Goal: Task Accomplishment & Management: Use online tool/utility

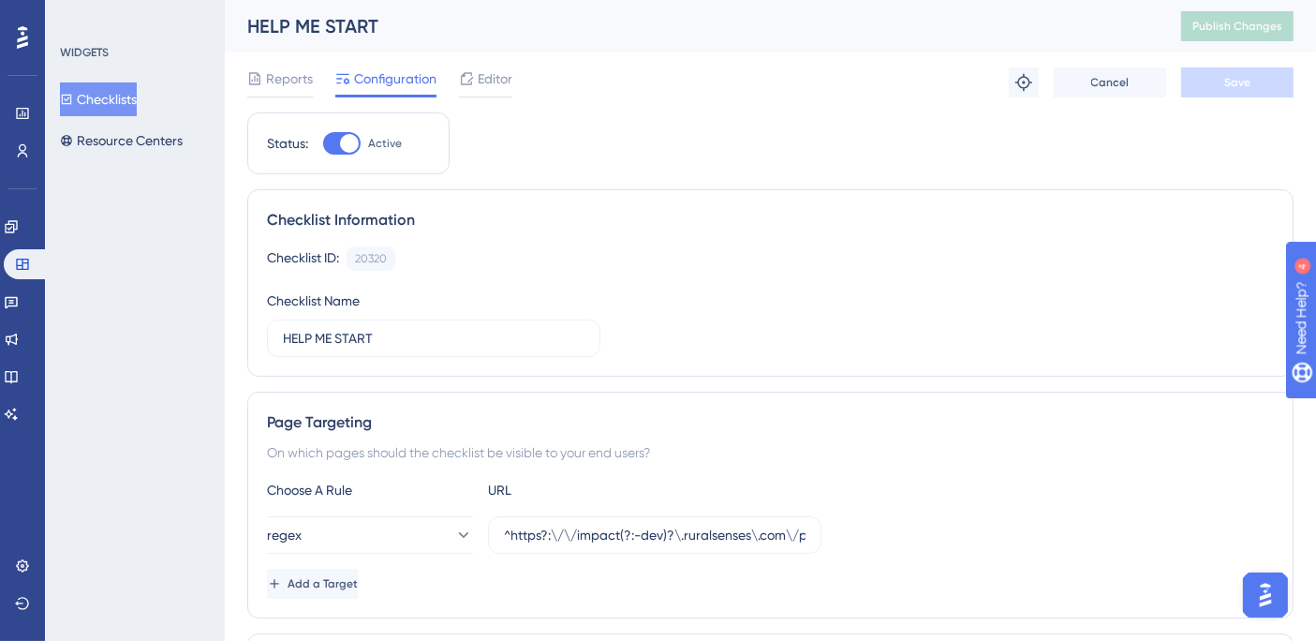
drag, startPoint x: 894, startPoint y: 80, endPoint x: 904, endPoint y: 3, distance: 77.5
click at [894, 81] on div "Reports Configuration Editor Troubleshoot Cancel Save" at bounding box center [770, 82] width 1046 height 60
click at [488, 84] on span "Editor" at bounding box center [495, 78] width 35 height 22
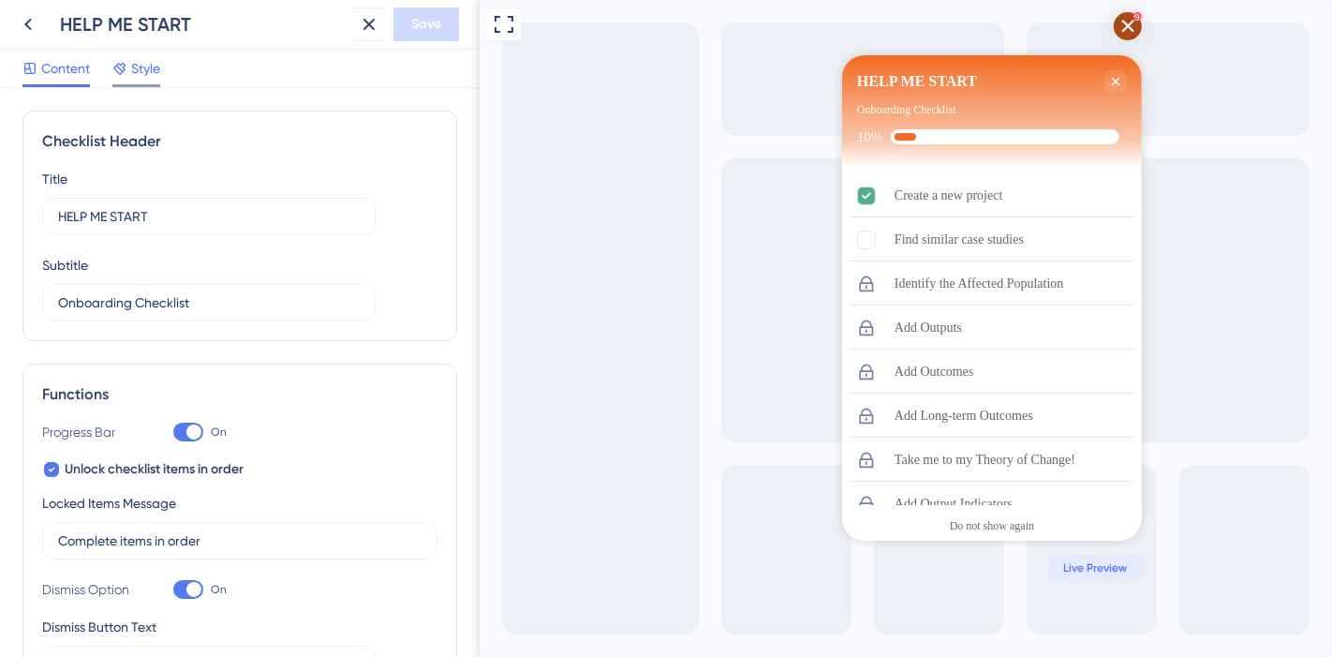
click at [150, 67] on span "Style" at bounding box center [145, 68] width 29 height 22
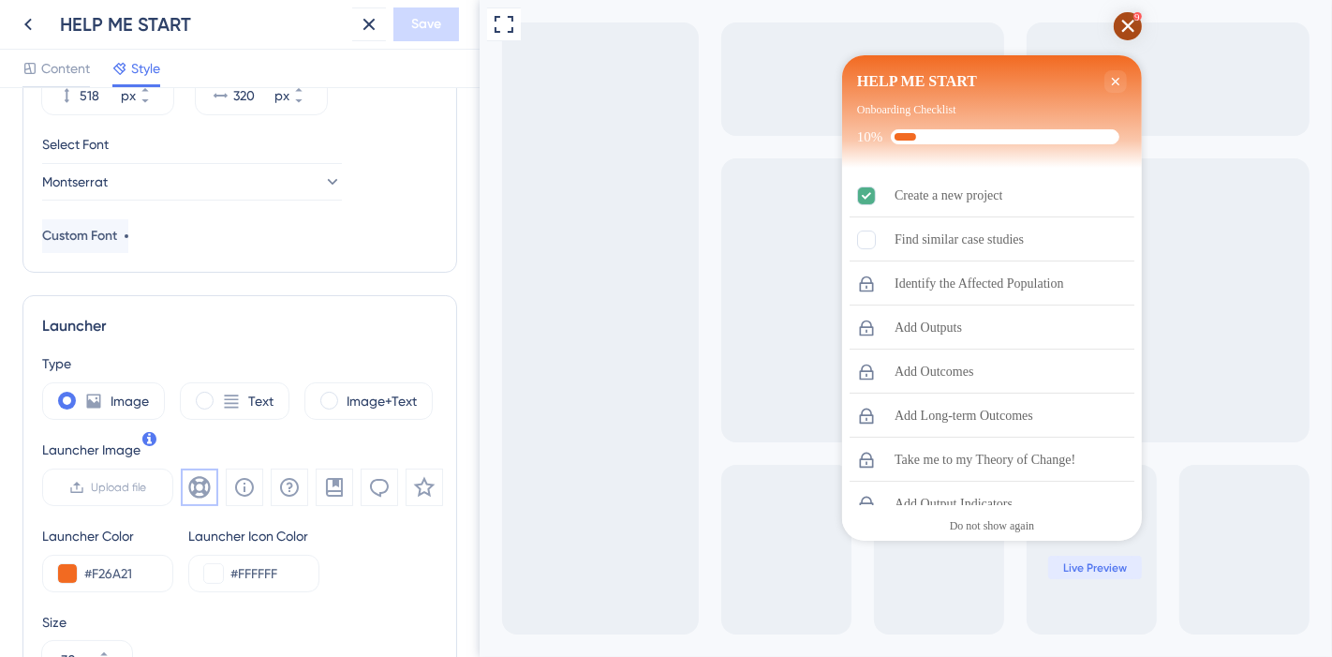
scroll to position [312, 0]
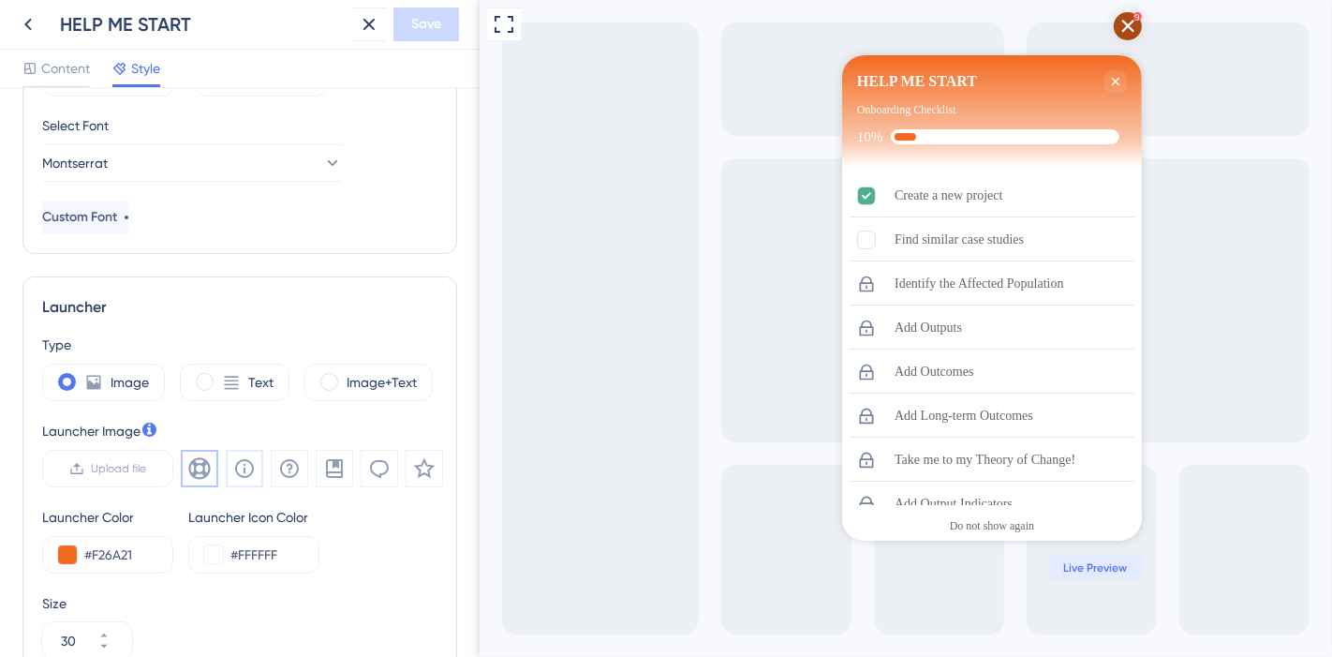
click at [256, 463] on button at bounding box center [244, 468] width 37 height 37
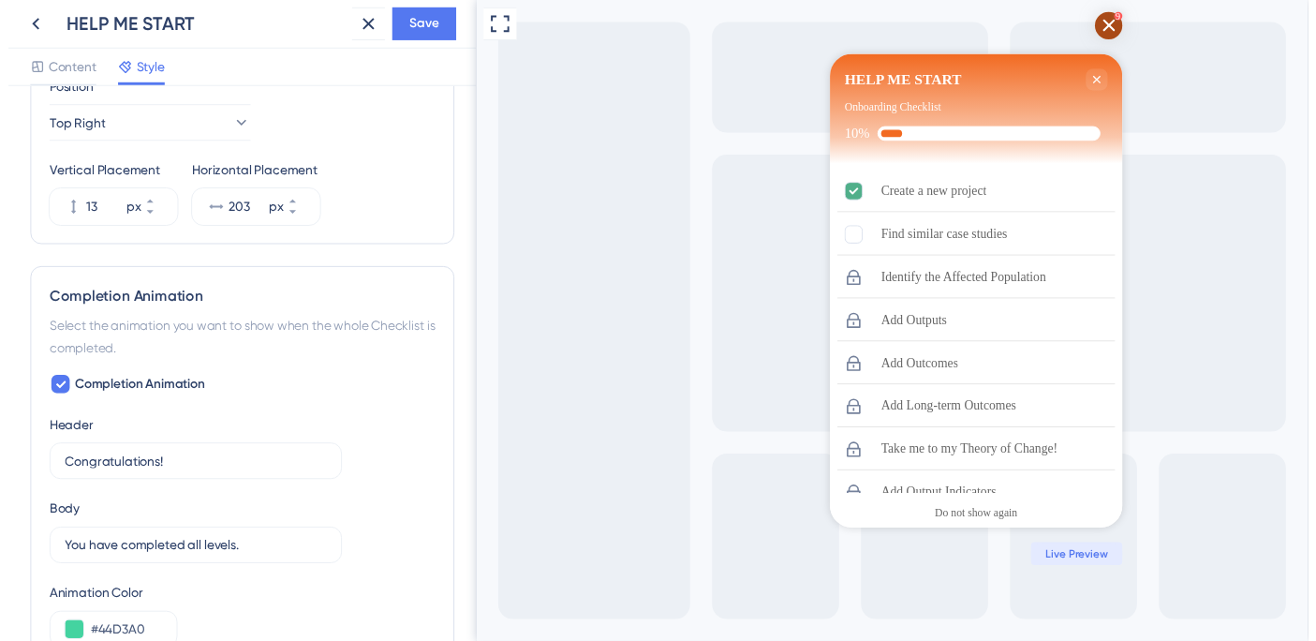
scroll to position [825, 0]
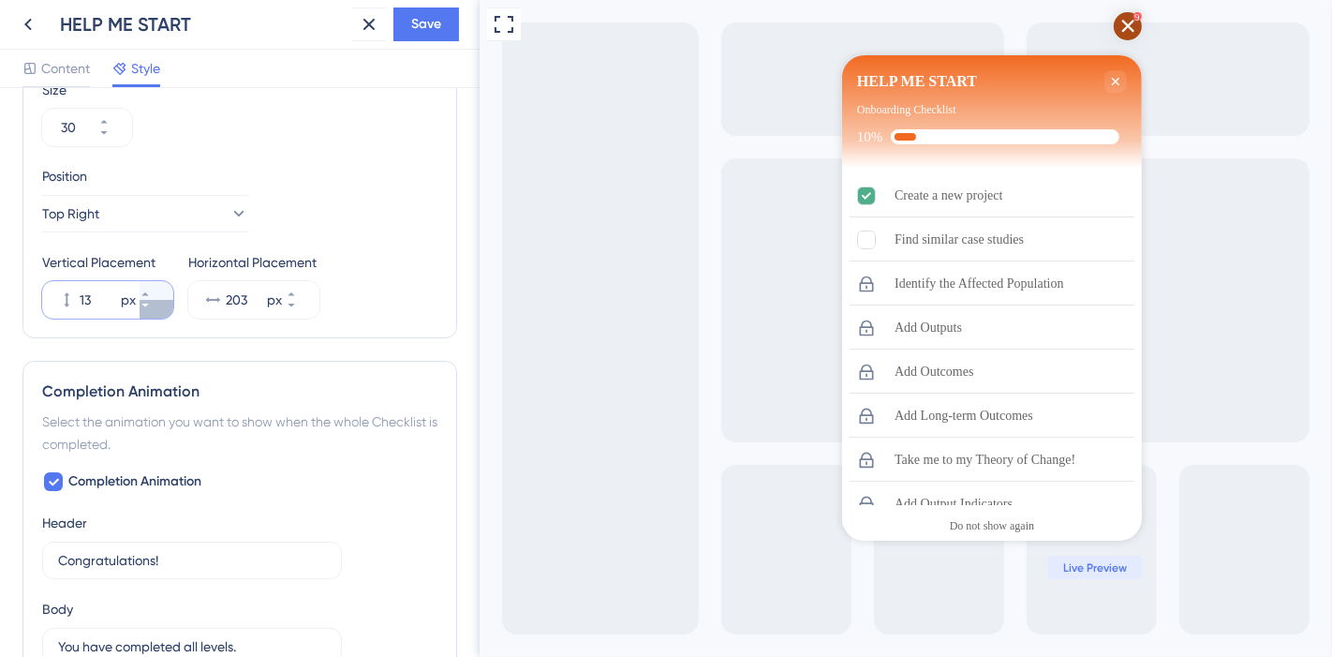
click at [151, 306] on icon at bounding box center [145, 305] width 11 height 11
click at [159, 285] on button "12 px" at bounding box center [157, 290] width 34 height 19
click at [159, 285] on button "13 px" at bounding box center [157, 290] width 34 height 19
click at [159, 285] on button "14 px" at bounding box center [157, 290] width 34 height 19
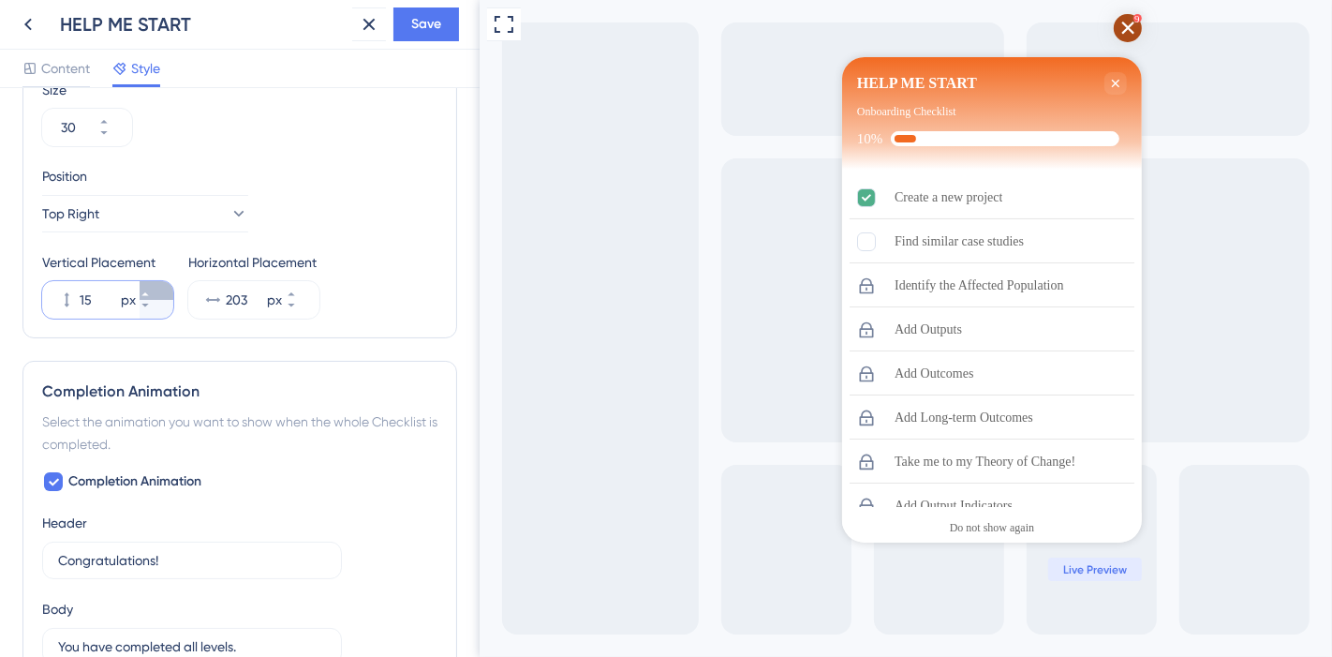
click at [159, 285] on button "15 px" at bounding box center [157, 290] width 34 height 19
type input "16"
click at [429, 25] on span "Save" at bounding box center [426, 24] width 30 height 22
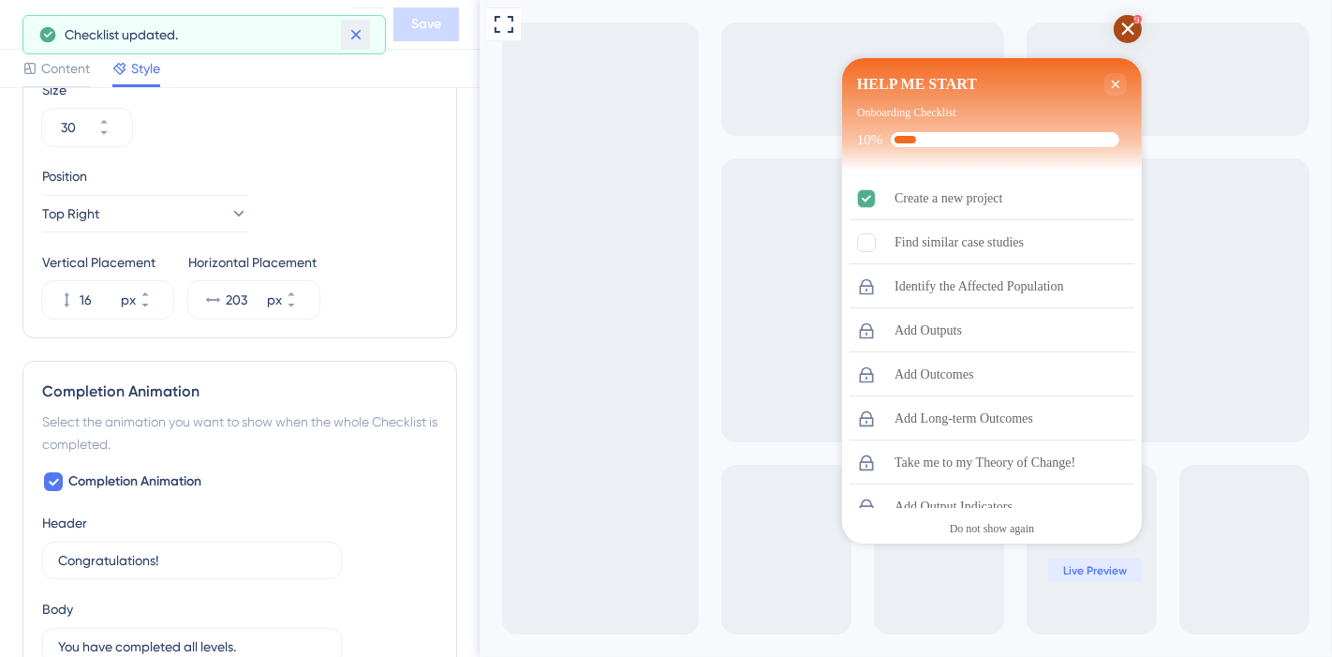
click at [354, 41] on icon at bounding box center [356, 34] width 19 height 19
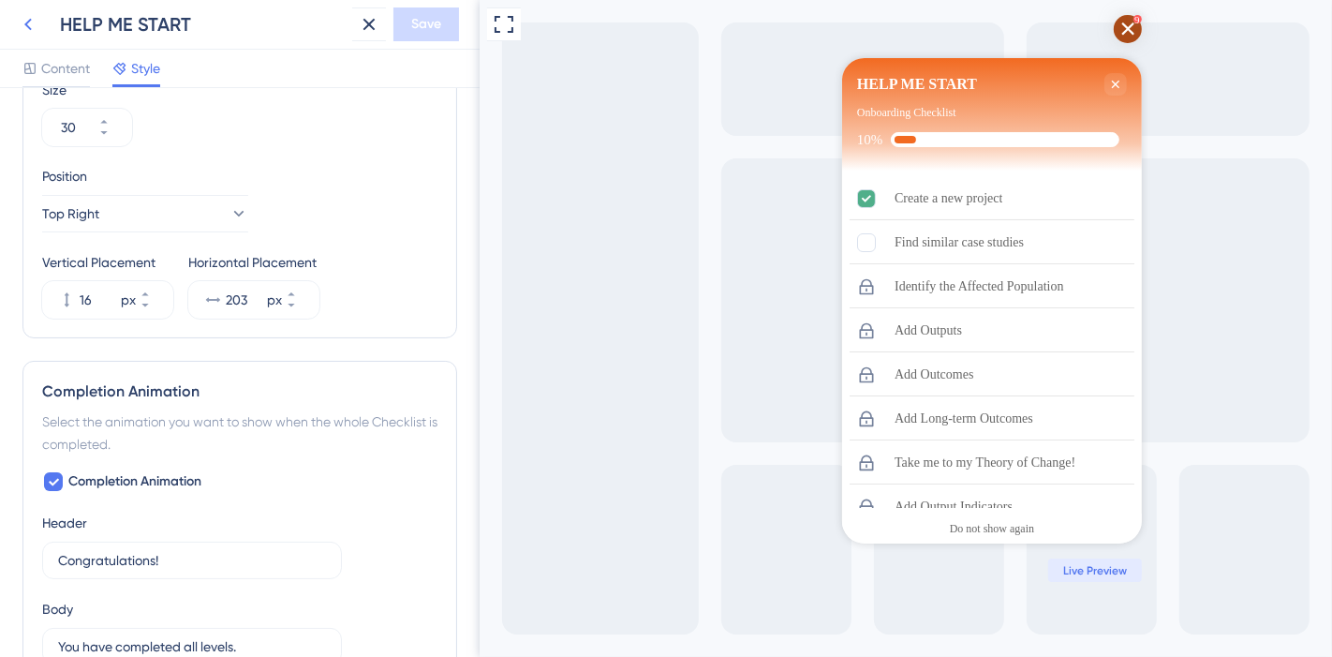
click at [24, 24] on icon at bounding box center [27, 25] width 7 height 12
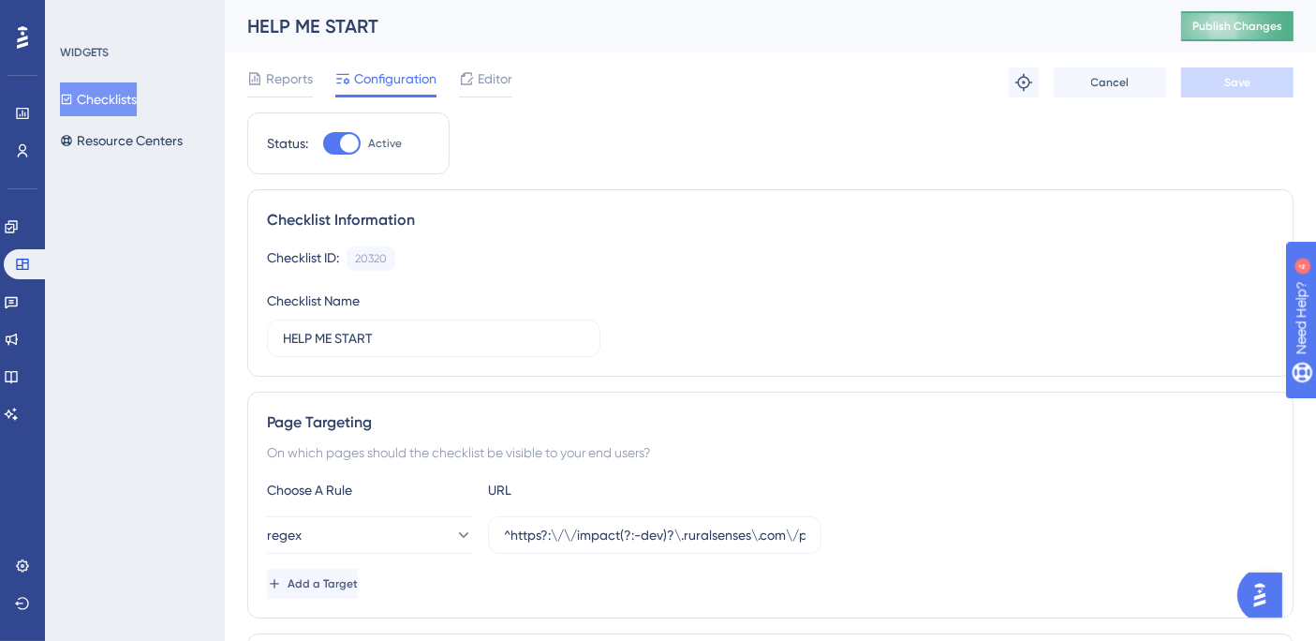
click at [1221, 37] on button "Publish Changes" at bounding box center [1237, 26] width 112 height 30
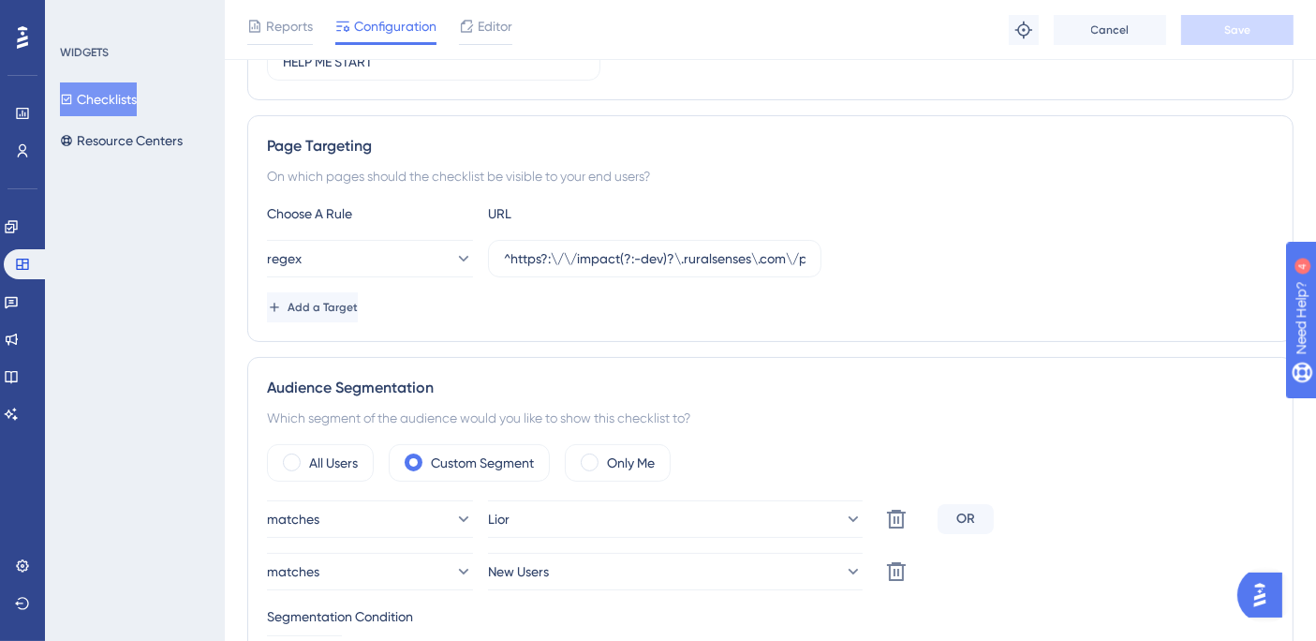
scroll to position [312, 0]
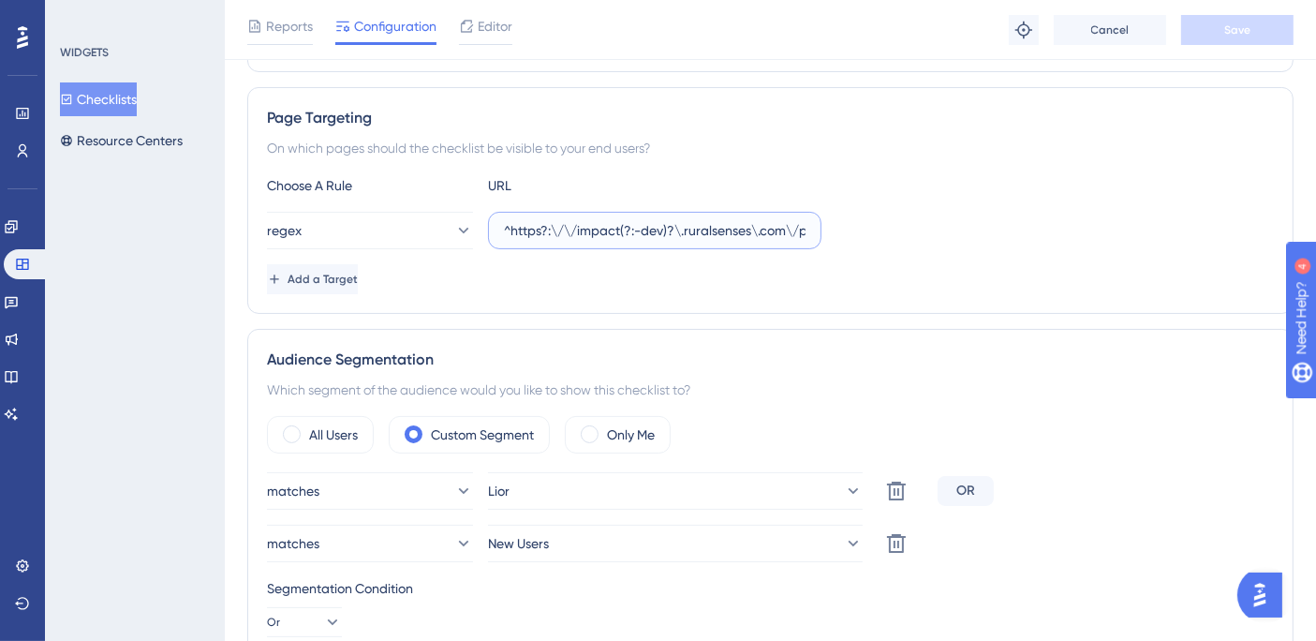
click at [588, 230] on input "^https?:\/\/impact(?:-dev)?\.ruralsenses\.com\/projects\/(?!67d1d444ad79eacd765…" at bounding box center [655, 230] width 302 height 21
click at [27, 265] on icon at bounding box center [22, 264] width 12 height 11
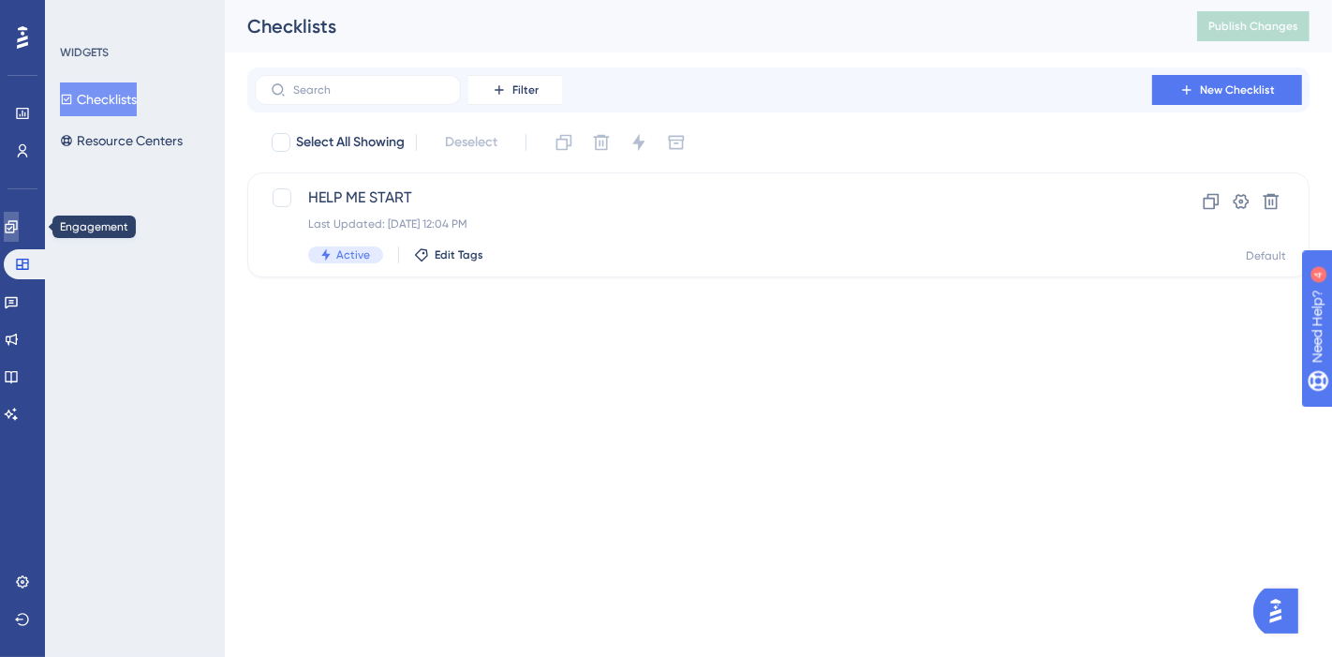
click at [19, 236] on link at bounding box center [11, 227] width 15 height 30
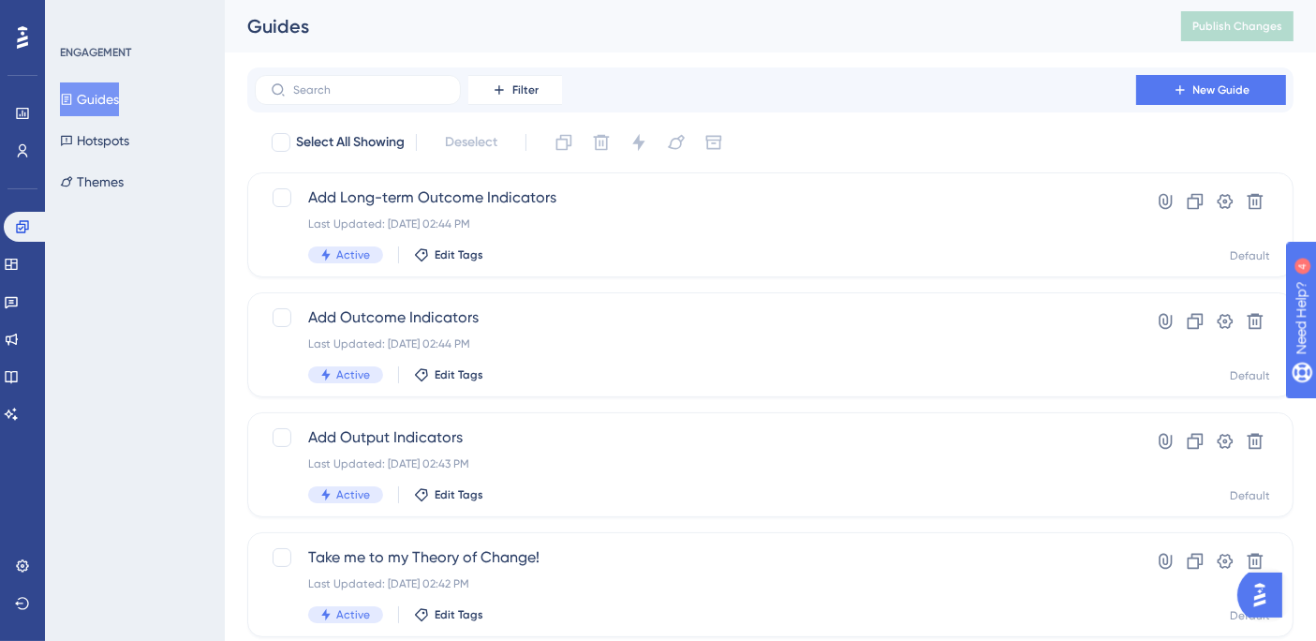
click at [118, 97] on button "Guides" at bounding box center [89, 99] width 59 height 34
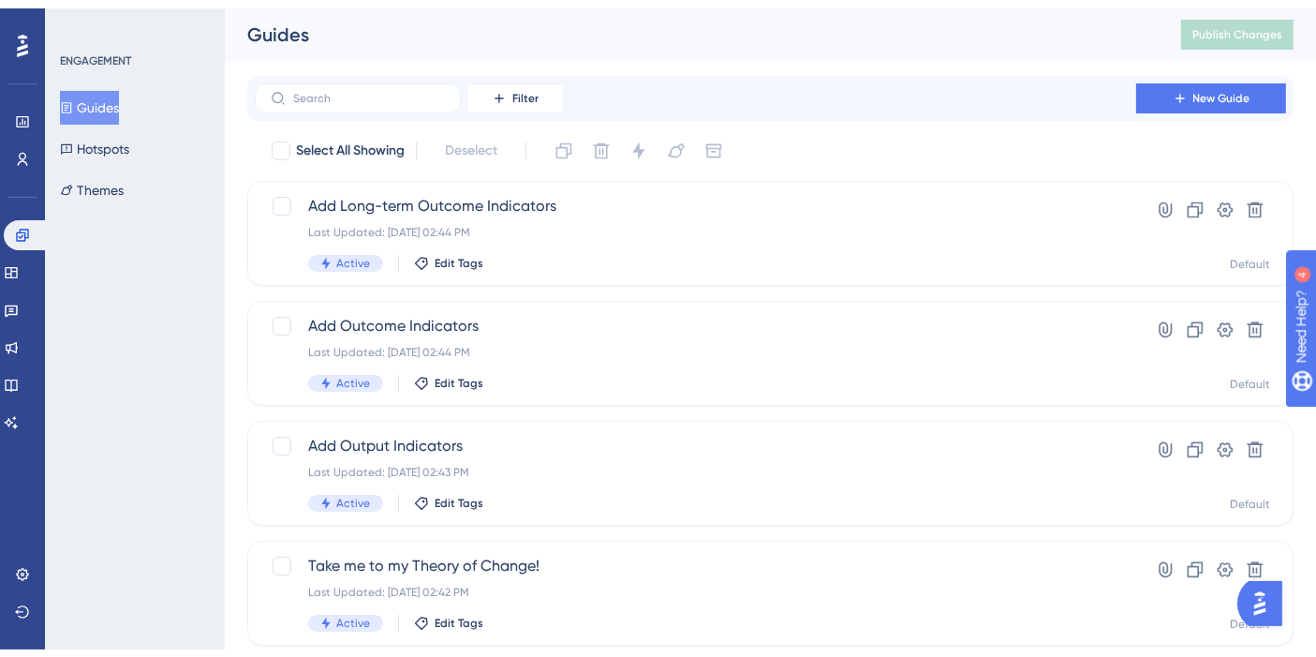
scroll to position [796, 0]
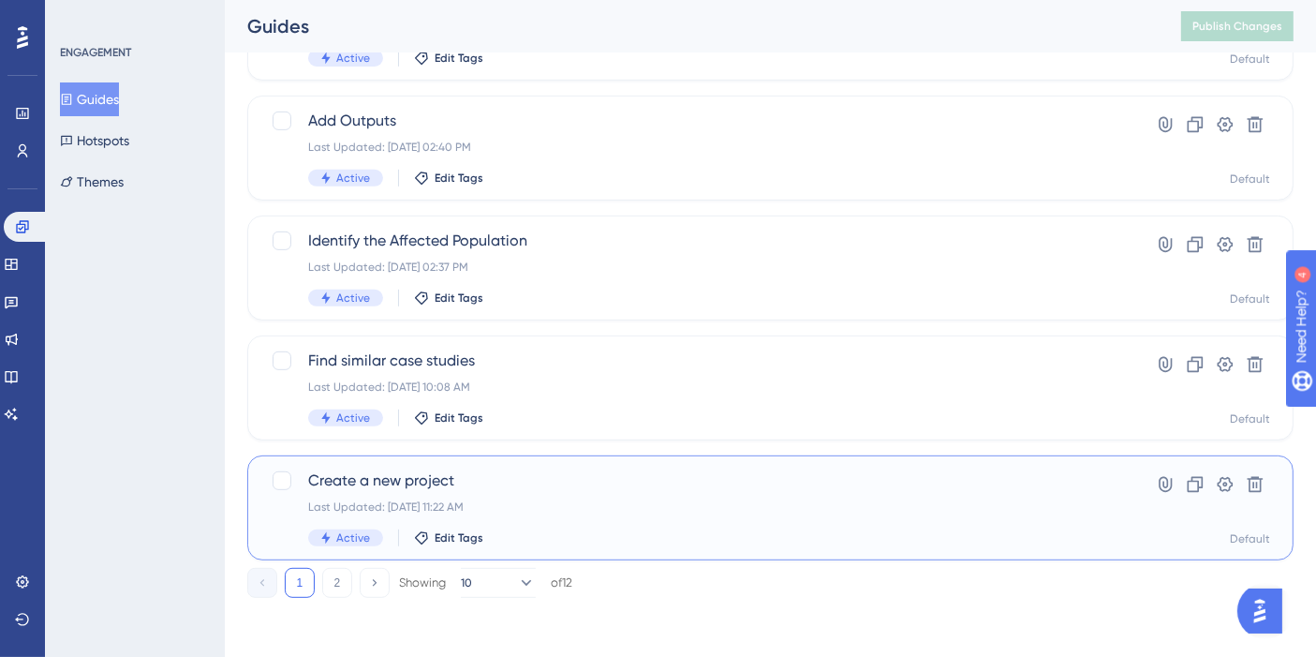
click at [371, 486] on span "Create a new project" at bounding box center [695, 480] width 775 height 22
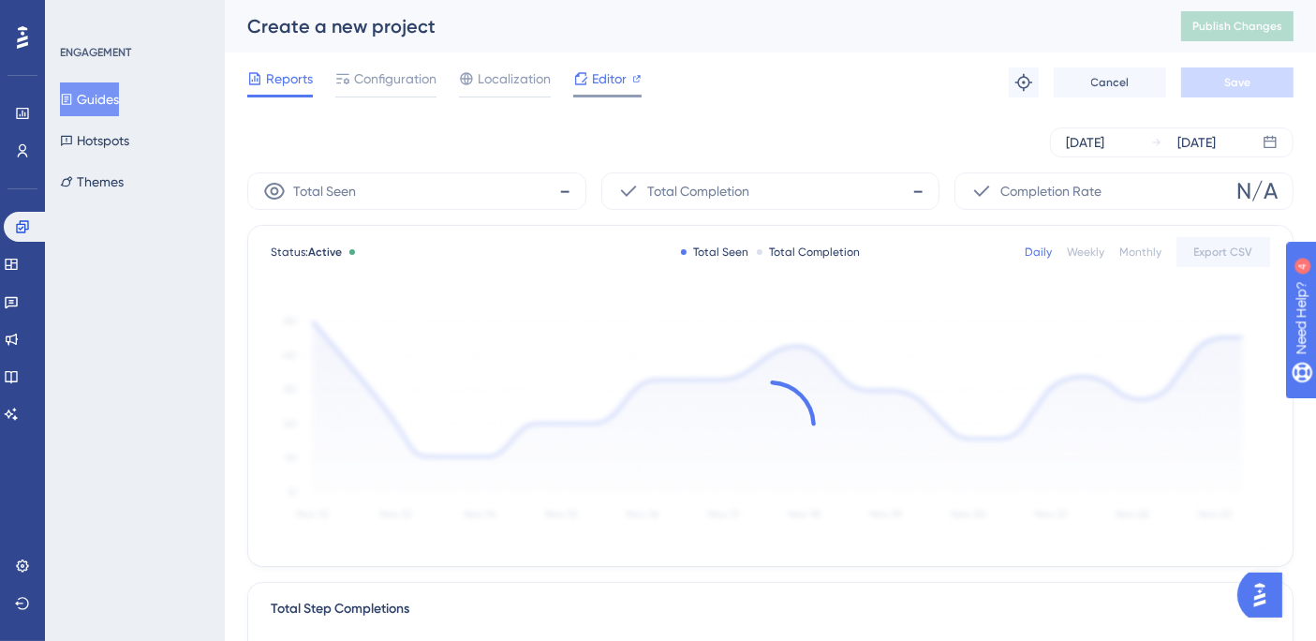
click at [603, 84] on span "Editor" at bounding box center [609, 78] width 35 height 22
